Goal: Task Accomplishment & Management: Manage account settings

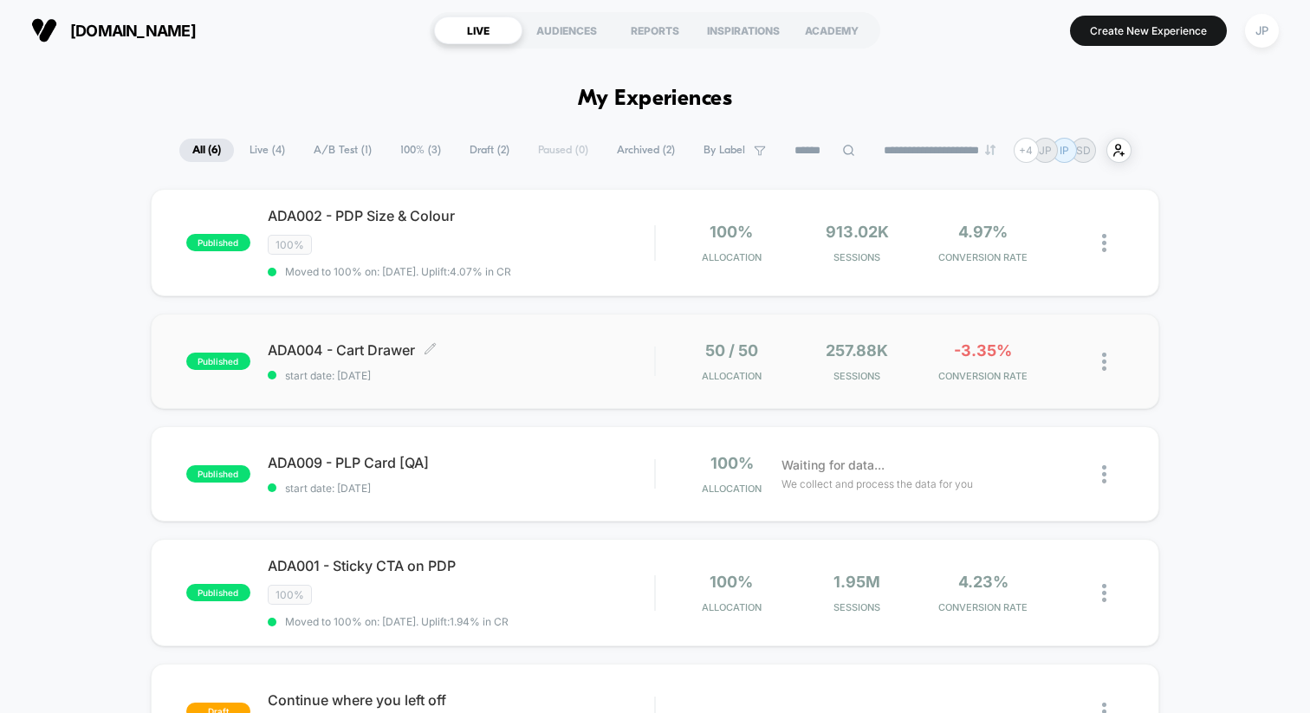
click at [519, 351] on span "ADA004 - Cart Drawer Click to edit experience details" at bounding box center [461, 349] width 386 height 17
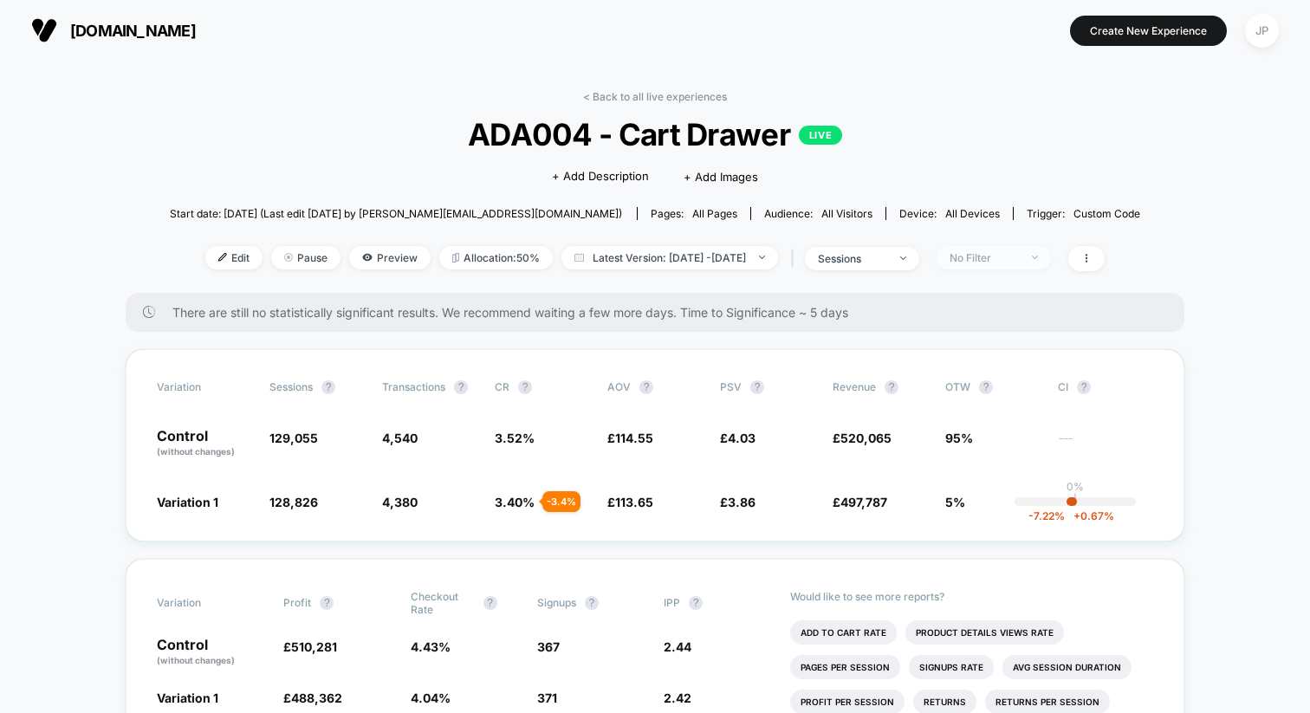
click at [1019, 258] on div "No Filter" at bounding box center [983, 257] width 69 height 13
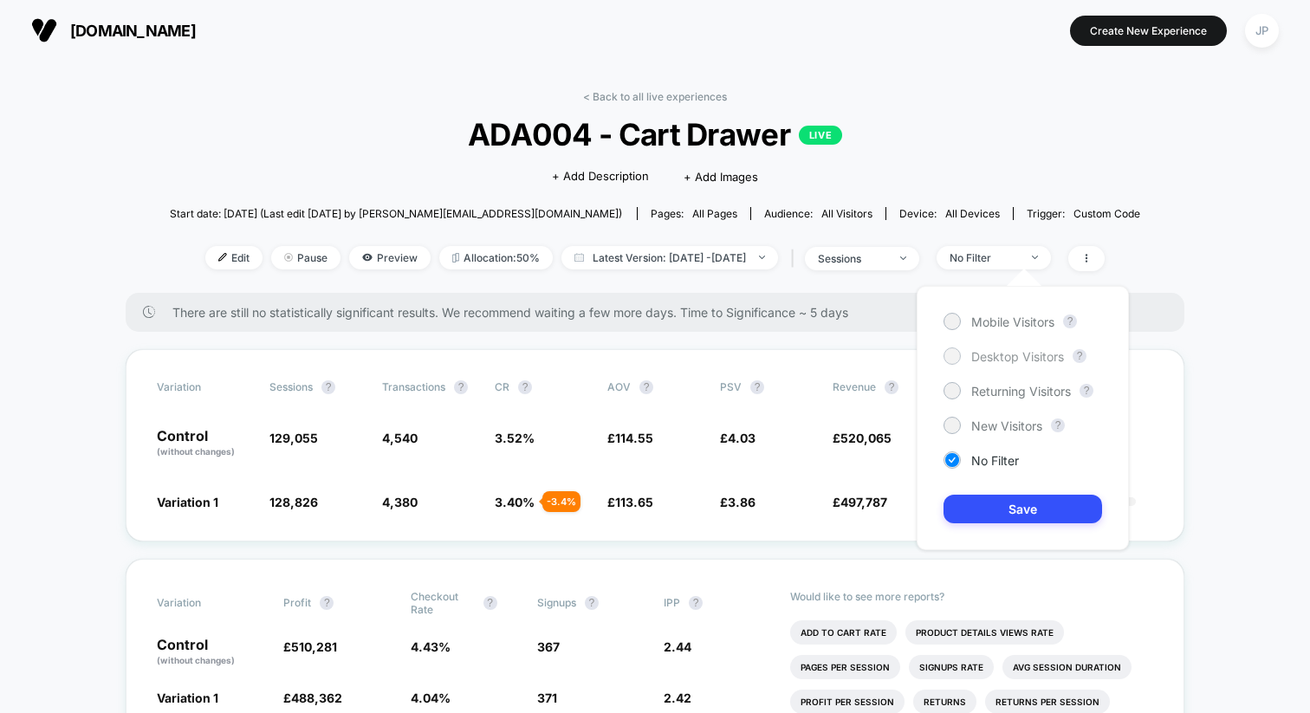
click at [996, 351] on span "Desktop Visitors" at bounding box center [1017, 356] width 93 height 15
click at [1000, 500] on button "Save" at bounding box center [1022, 509] width 159 height 29
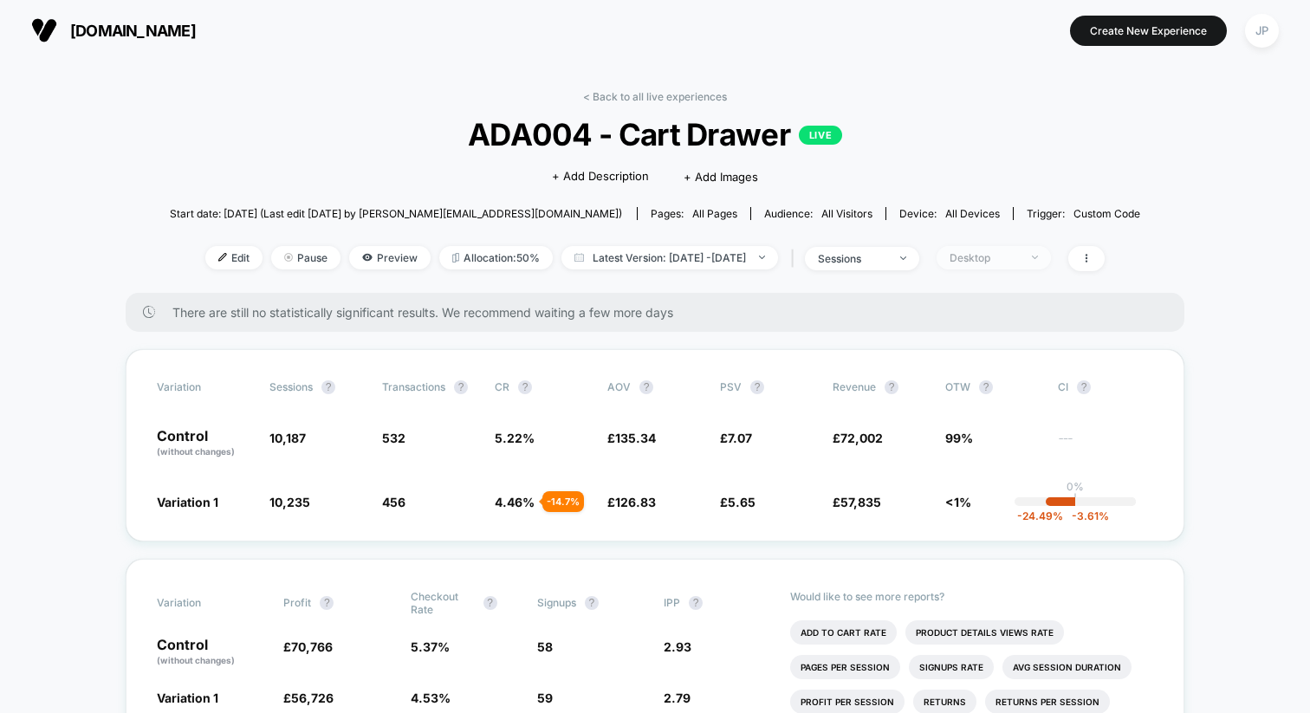
click at [1002, 263] on span "Desktop" at bounding box center [993, 257] width 114 height 23
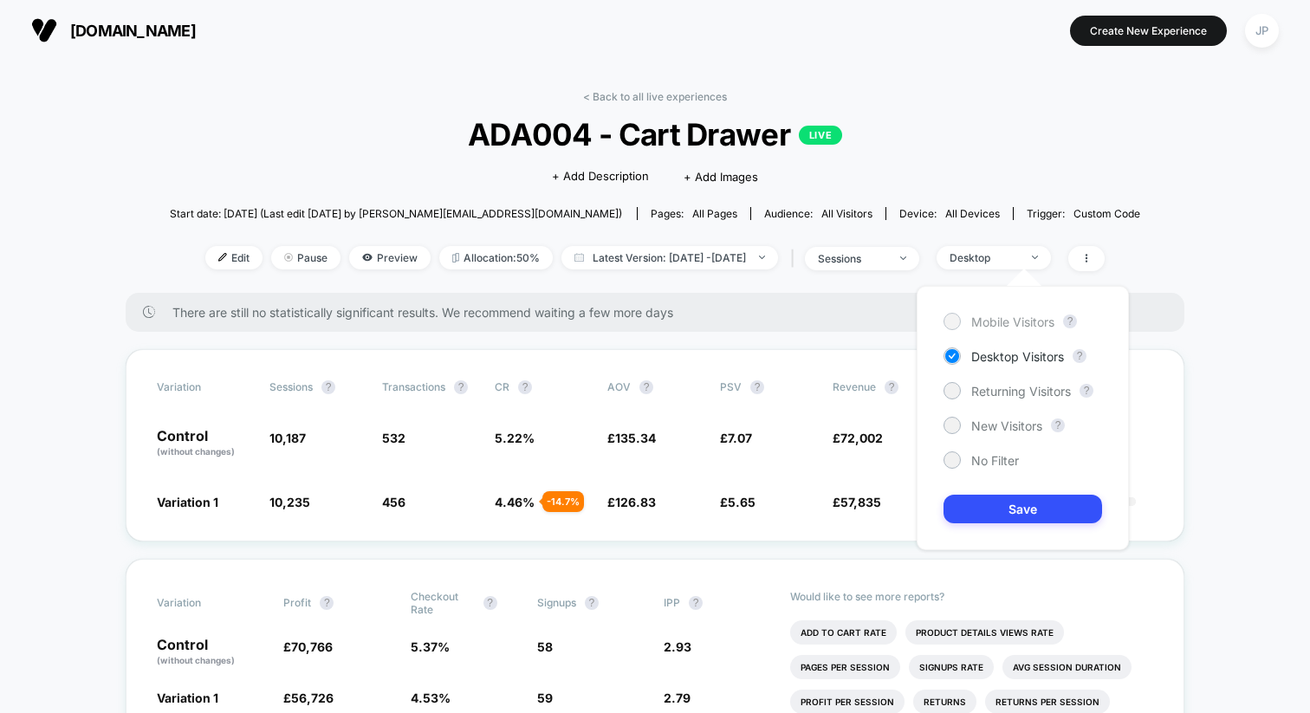
click at [1000, 320] on span "Mobile Visitors" at bounding box center [1012, 321] width 83 height 15
click at [1003, 502] on button "Save" at bounding box center [1022, 509] width 159 height 29
